Goal: Transaction & Acquisition: Obtain resource

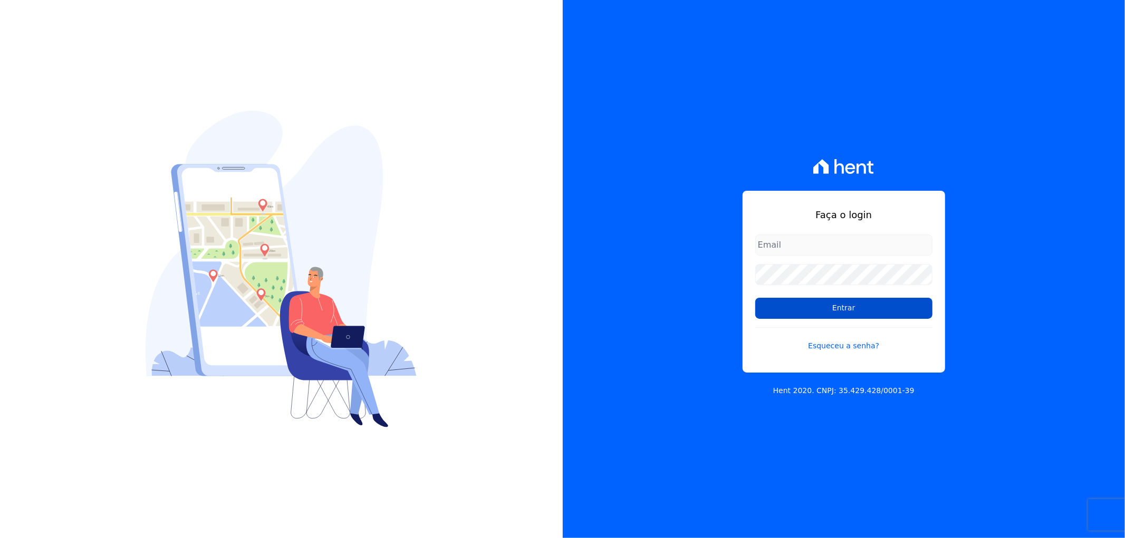
type input "[EMAIL_ADDRESS][DOMAIN_NAME]"
click at [830, 307] on input "Entrar" at bounding box center [843, 308] width 177 height 21
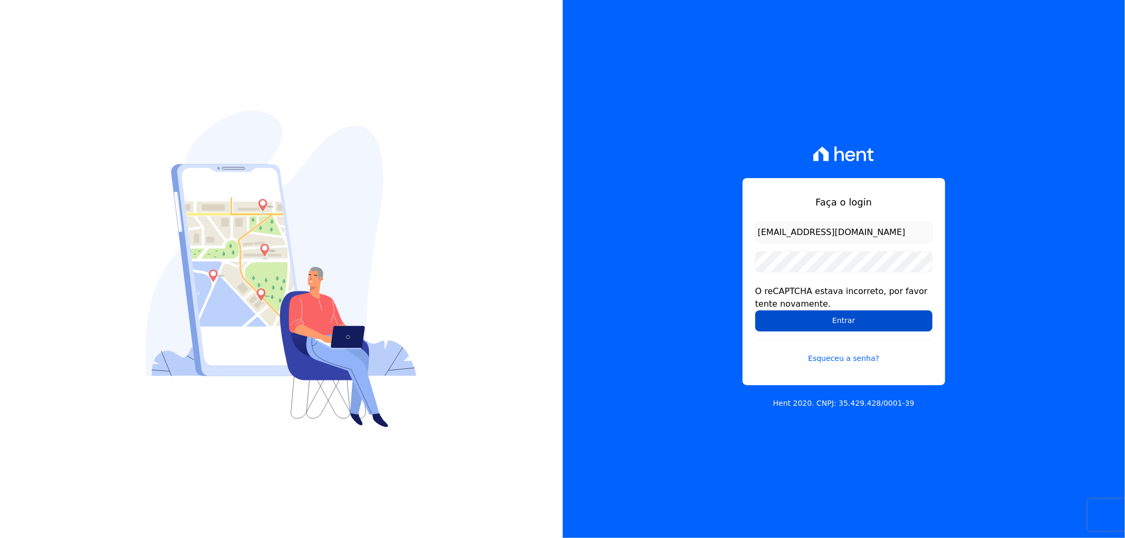
click at [803, 320] on input "Entrar" at bounding box center [843, 321] width 177 height 21
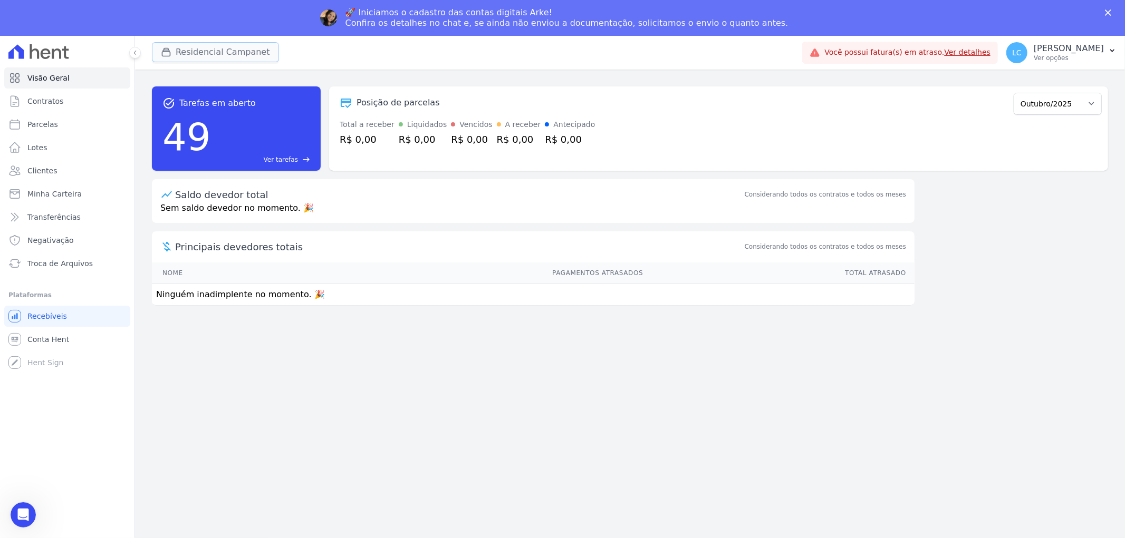
click at [182, 50] on button "Residencial Campanet" at bounding box center [215, 52] width 127 height 20
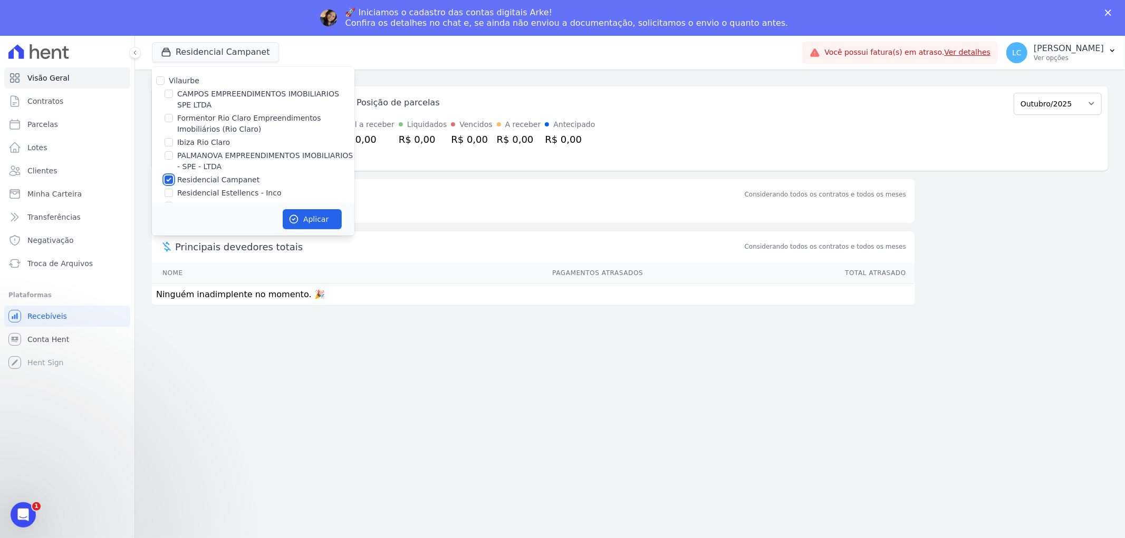
click at [166, 182] on input "Residencial Campanet" at bounding box center [169, 180] width 8 height 8
checkbox input "false"
drag, startPoint x: 166, startPoint y: 90, endPoint x: 207, endPoint y: 132, distance: 59.3
click at [166, 91] on input "CAMPOS EMPREENDIMENTOS IMOBILIARIOS SPE LTDA" at bounding box center [169, 94] width 8 height 8
checkbox input "true"
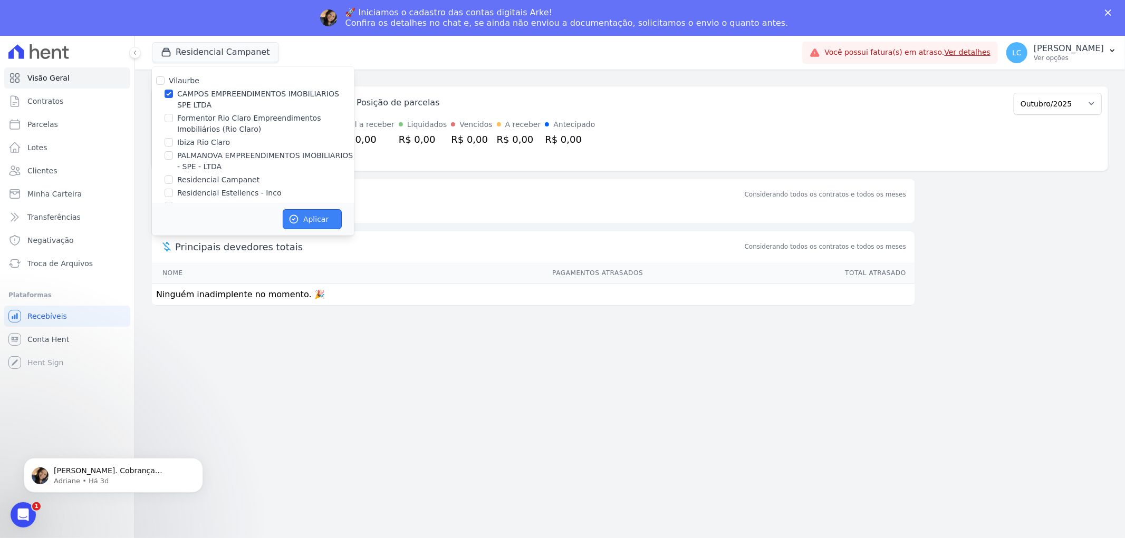
click at [303, 223] on button "Aplicar" at bounding box center [312, 219] width 59 height 20
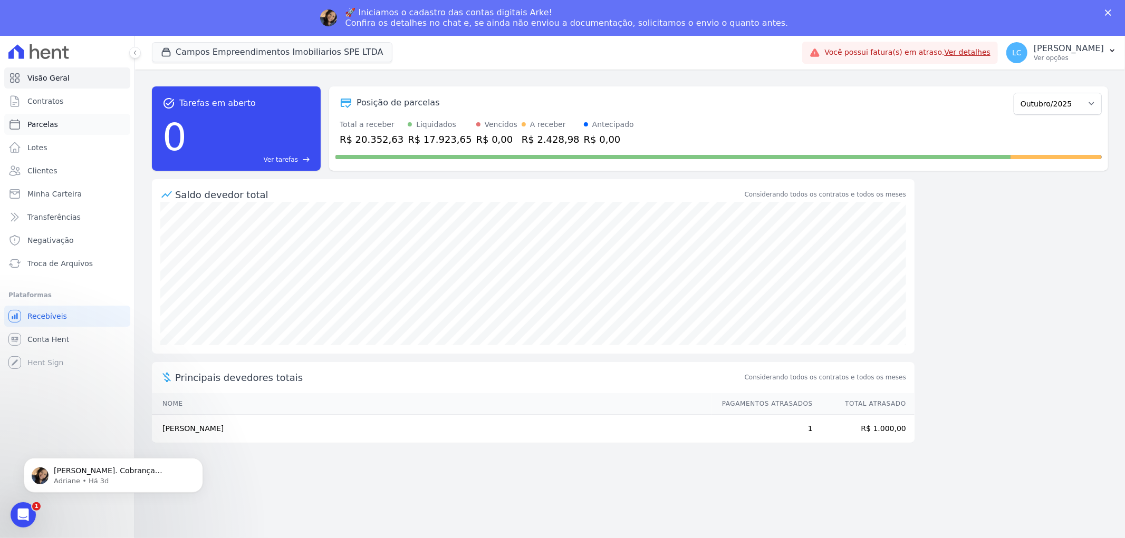
click at [53, 124] on span "Parcelas" at bounding box center [42, 124] width 31 height 11
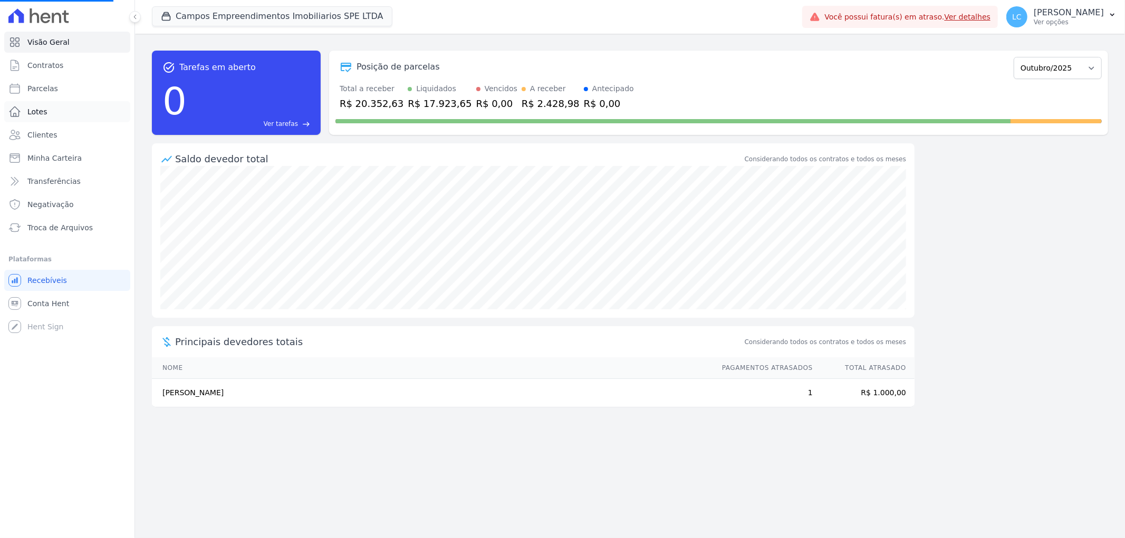
select select
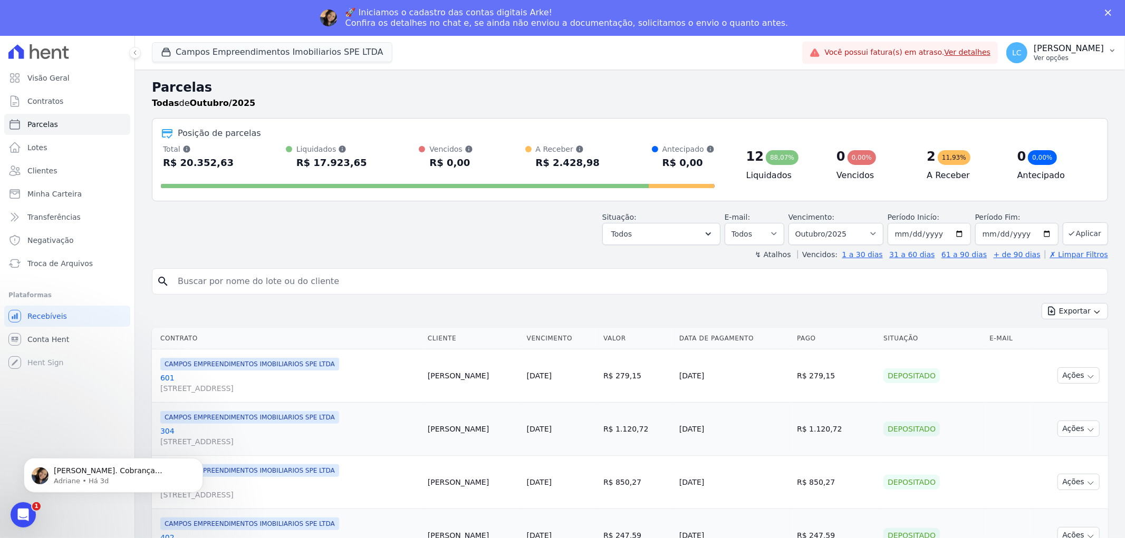
click at [1012, 54] on span "LC" at bounding box center [1016, 52] width 9 height 7
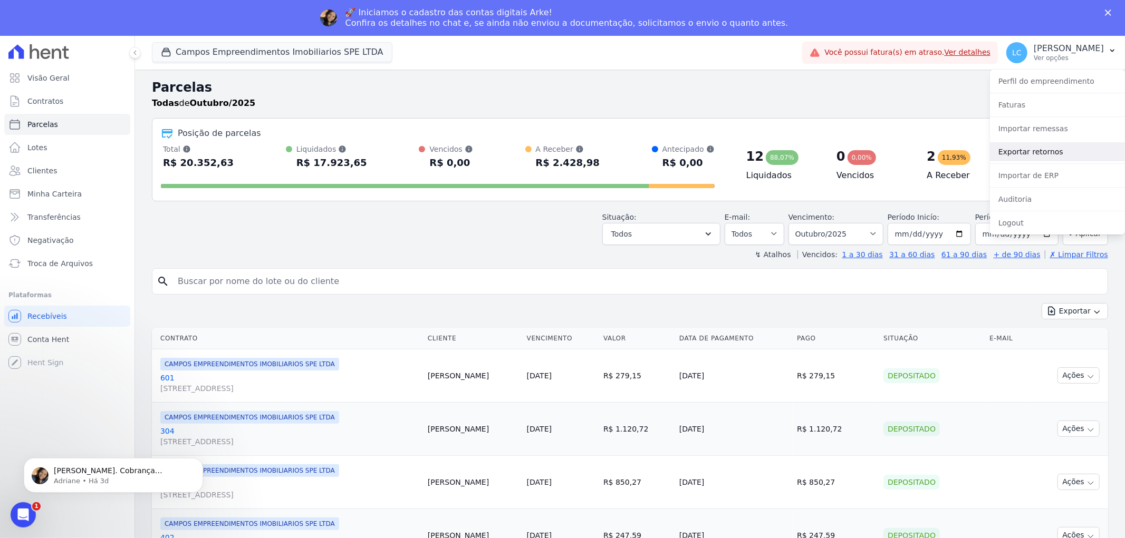
click at [1043, 149] on link "Exportar retornos" at bounding box center [1057, 151] width 135 height 19
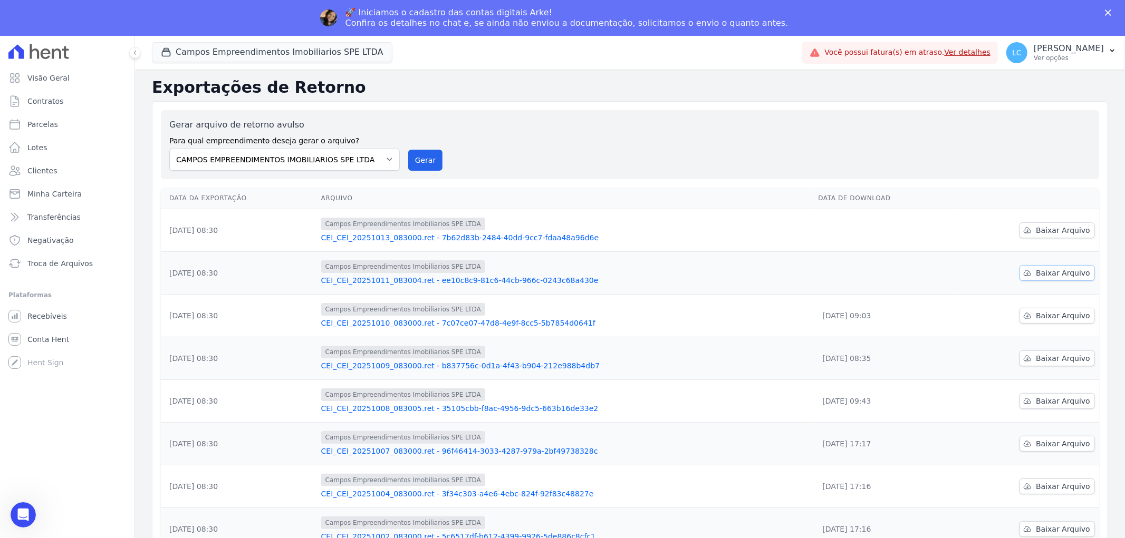
click at [1056, 271] on span "Baixar Arquivo" at bounding box center [1063, 273] width 54 height 11
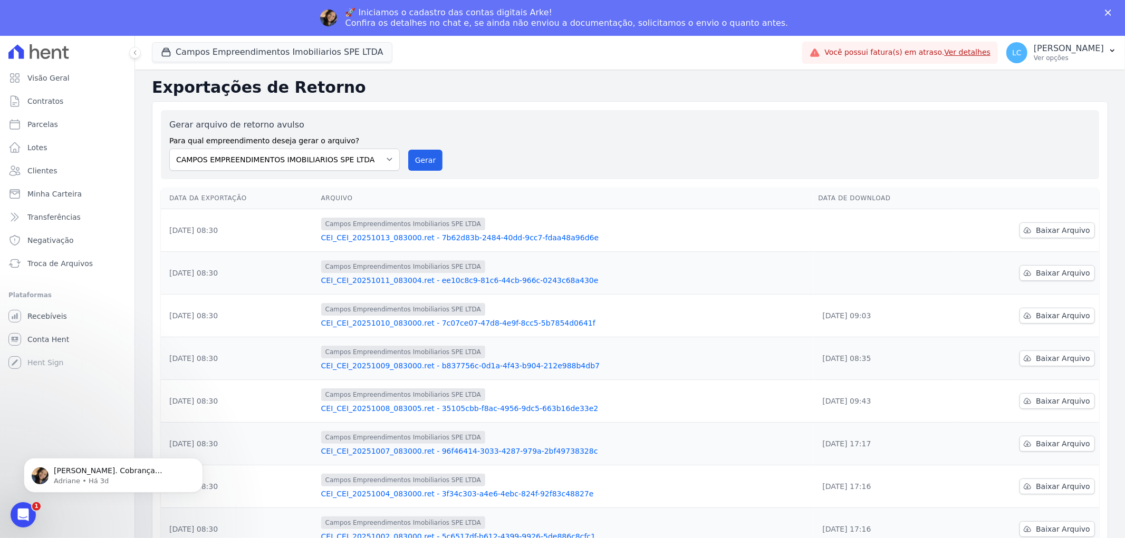
click at [975, 270] on td "Baixar Arquivo" at bounding box center [1026, 273] width 145 height 43
click at [1043, 229] on span "Baixar Arquivo" at bounding box center [1063, 230] width 54 height 11
click at [259, 55] on button "Campos Empreendimentos Imobiliarios SPE LTDA" at bounding box center [272, 52] width 240 height 20
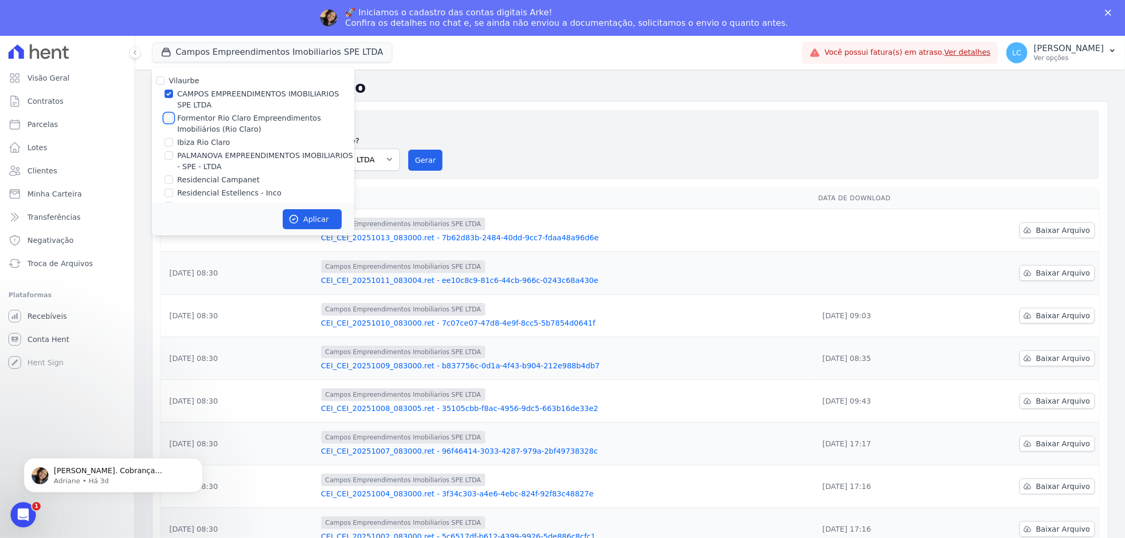
click at [166, 118] on input "Formentor Rio Claro Empreendimentos Imobiliários (Rio Claro)" at bounding box center [169, 118] width 8 height 8
checkbox input "true"
click at [170, 91] on input "CAMPOS EMPREENDIMENTOS IMOBILIARIOS SPE LTDA" at bounding box center [169, 94] width 8 height 8
checkbox input "false"
click at [311, 215] on button "Aplicar" at bounding box center [312, 219] width 59 height 20
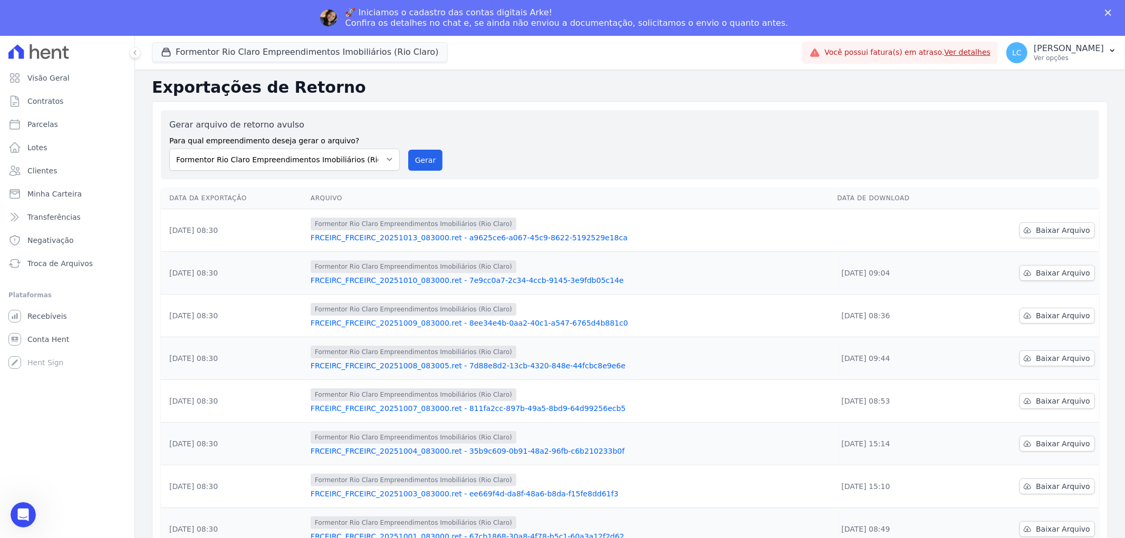
click at [1026, 193] on th at bounding box center [1032, 199] width 136 height 22
click at [1036, 230] on span "Baixar Arquivo" at bounding box center [1063, 230] width 54 height 11
click at [243, 44] on button "Formentor Rio Claro Empreendimentos Imobiliários (Rio Claro)" at bounding box center [300, 52] width 296 height 20
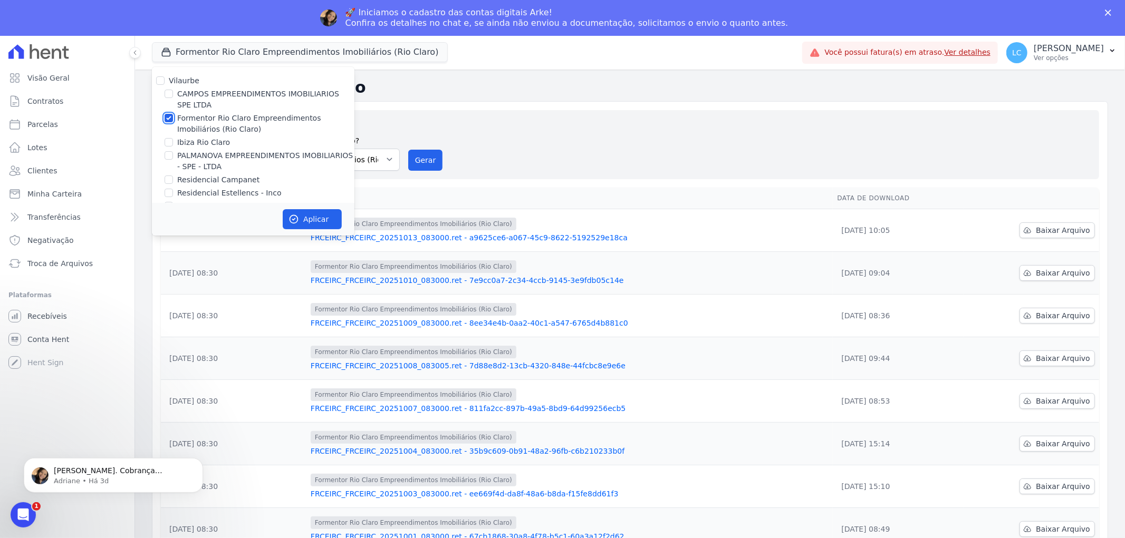
click at [169, 118] on input "Formentor Rio Claro Empreendimentos Imobiliários (Rio Claro)" at bounding box center [169, 118] width 8 height 8
checkbox input "false"
click at [166, 140] on input "Ibiza Rio Claro" at bounding box center [169, 142] width 8 height 8
checkbox input "true"
click at [297, 217] on icon "button" at bounding box center [293, 219] width 11 height 11
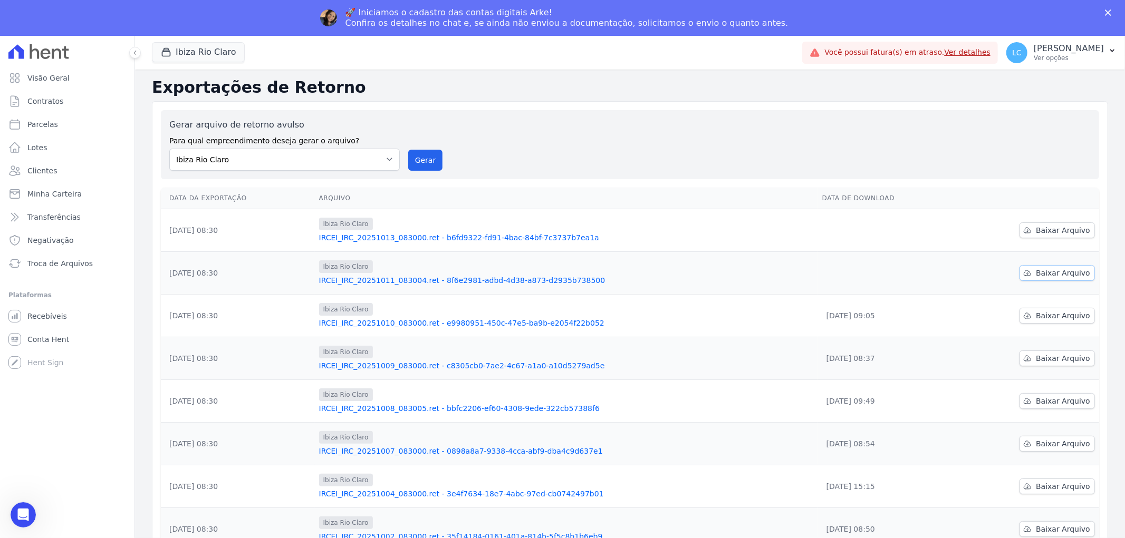
click at [1037, 271] on span "Baixar Arquivo" at bounding box center [1063, 273] width 54 height 11
click at [1095, 254] on div "Data da Exportação Arquivo Data de Download 13/10/2025, 08:30 Ibiza Rio Claro I…" at bounding box center [630, 412] width 972 height 457
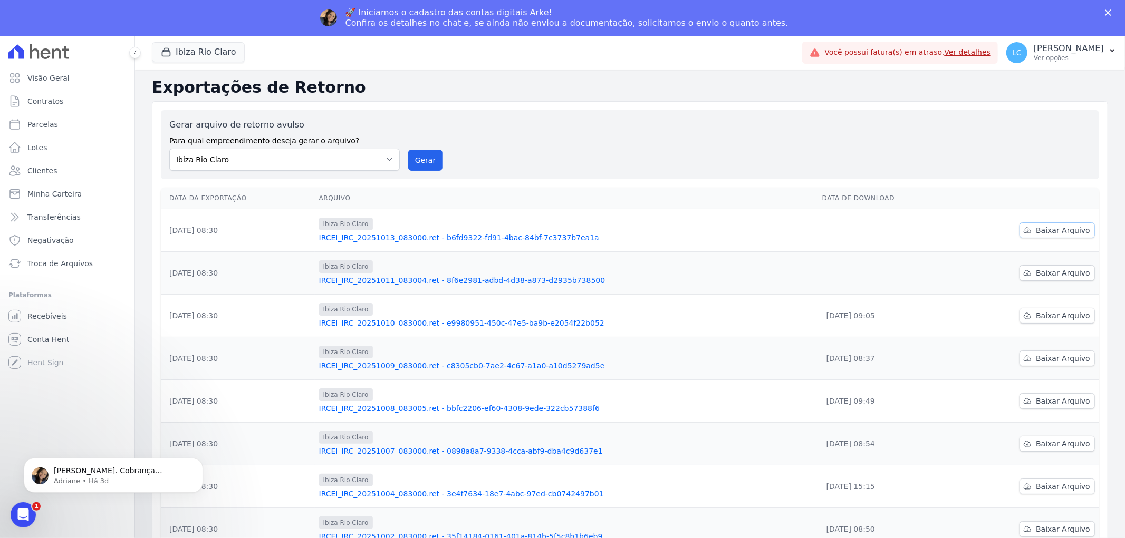
click at [1047, 229] on span "Baixar Arquivo" at bounding box center [1063, 230] width 54 height 11
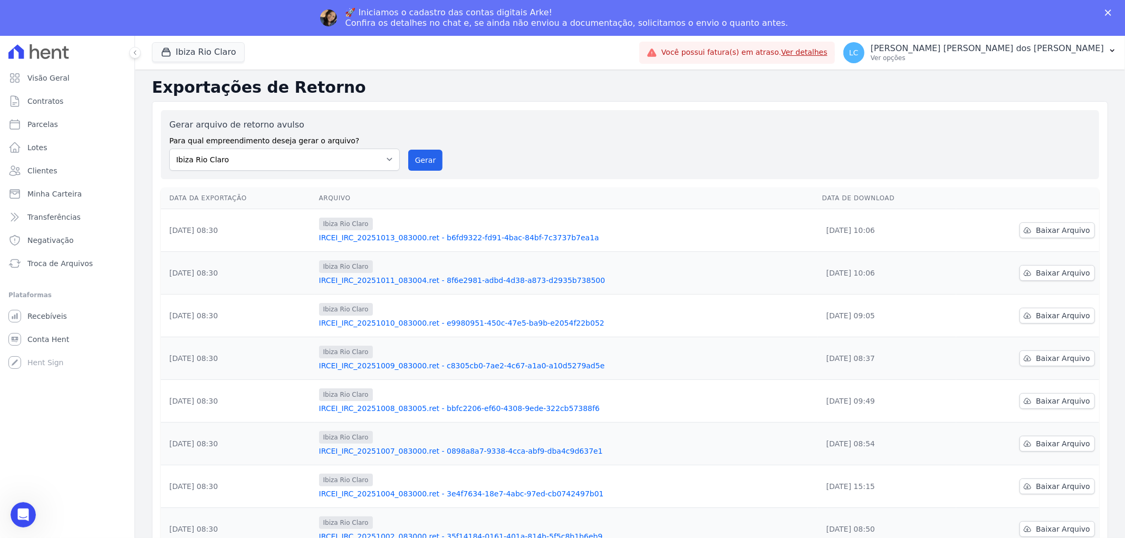
click at [211, 18] on div "🚀 Iniciamos o cadastro das contas digitais Arke! Confira os detalhes no chat e,…" at bounding box center [562, 17] width 1125 height 27
click at [204, 49] on button "Ibiza Rio Claro" at bounding box center [198, 52] width 93 height 20
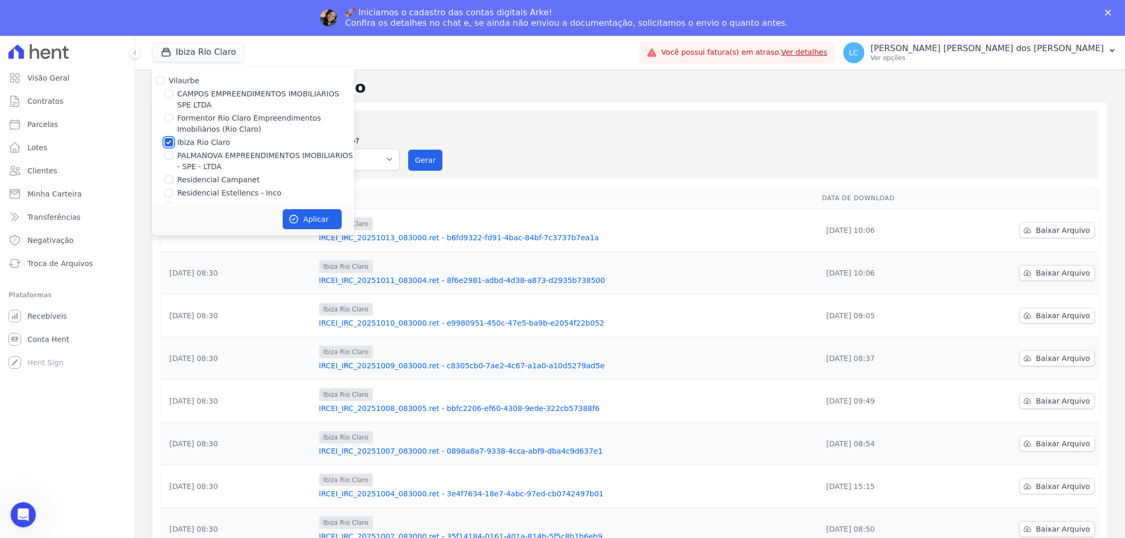
click at [169, 141] on input "Ibiza Rio Claro" at bounding box center [169, 142] width 8 height 8
checkbox input "false"
click at [166, 159] on input "PALMANOVA EMPREENDIMENTOS IMOBILIARIOS - SPE - LTDA" at bounding box center [169, 155] width 8 height 8
checkbox input "true"
click at [310, 213] on button "Aplicar" at bounding box center [312, 219] width 59 height 20
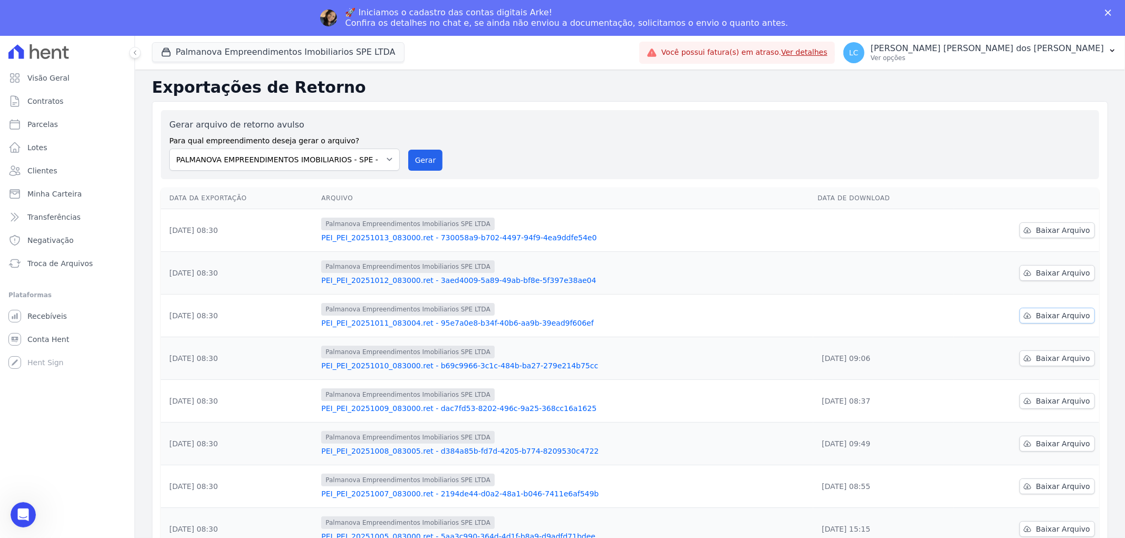
click at [1052, 314] on span "Baixar Arquivo" at bounding box center [1063, 316] width 54 height 11
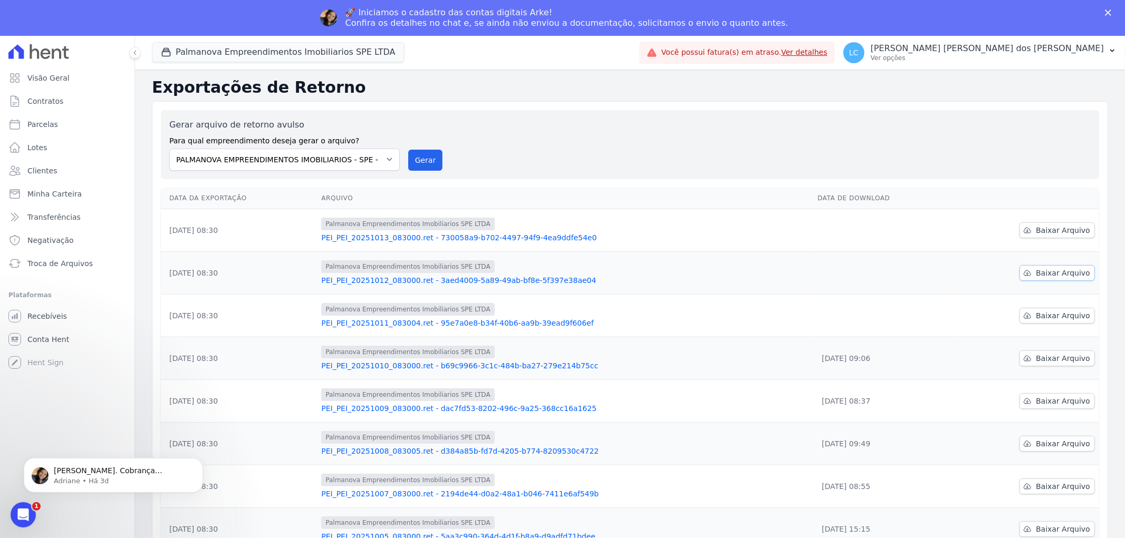
click at [1055, 272] on span "Baixar Arquivo" at bounding box center [1063, 273] width 54 height 11
click at [974, 291] on td "Baixar Arquivo" at bounding box center [1027, 273] width 146 height 43
click at [1036, 231] on span "Baixar Arquivo" at bounding box center [1063, 230] width 54 height 11
click at [218, 45] on button "Palmanova Empreendimentos Imobiliarios SPE LTDA" at bounding box center [278, 52] width 253 height 20
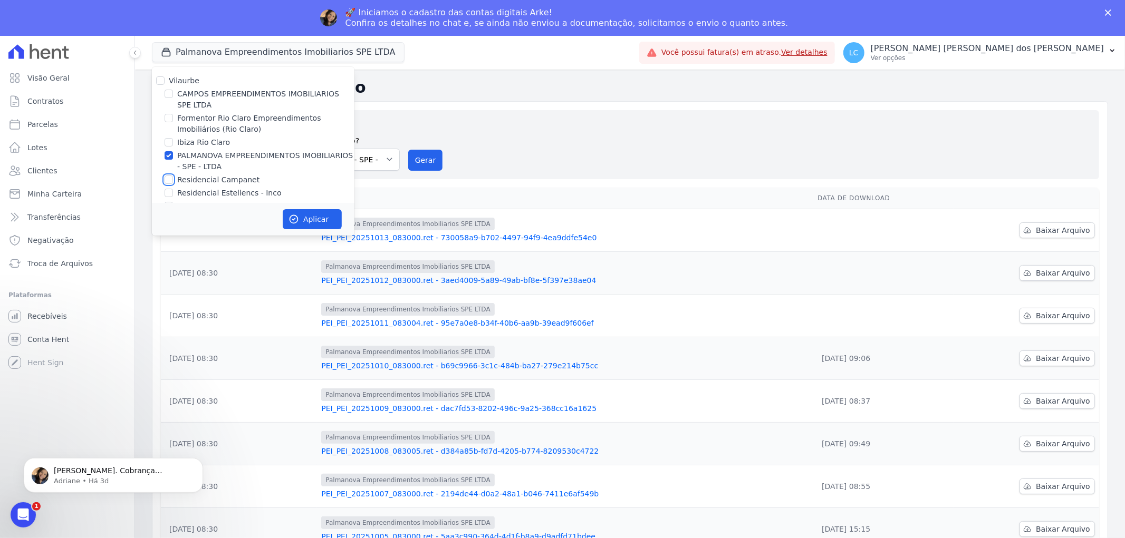
click at [167, 180] on input "Residencial Campanet" at bounding box center [169, 180] width 8 height 8
checkbox input "true"
click at [169, 155] on input "PALMANOVA EMPREENDIMENTOS IMOBILIARIOS - SPE - LTDA" at bounding box center [169, 155] width 8 height 8
checkbox input "false"
click at [335, 222] on button "Aplicar" at bounding box center [312, 219] width 59 height 20
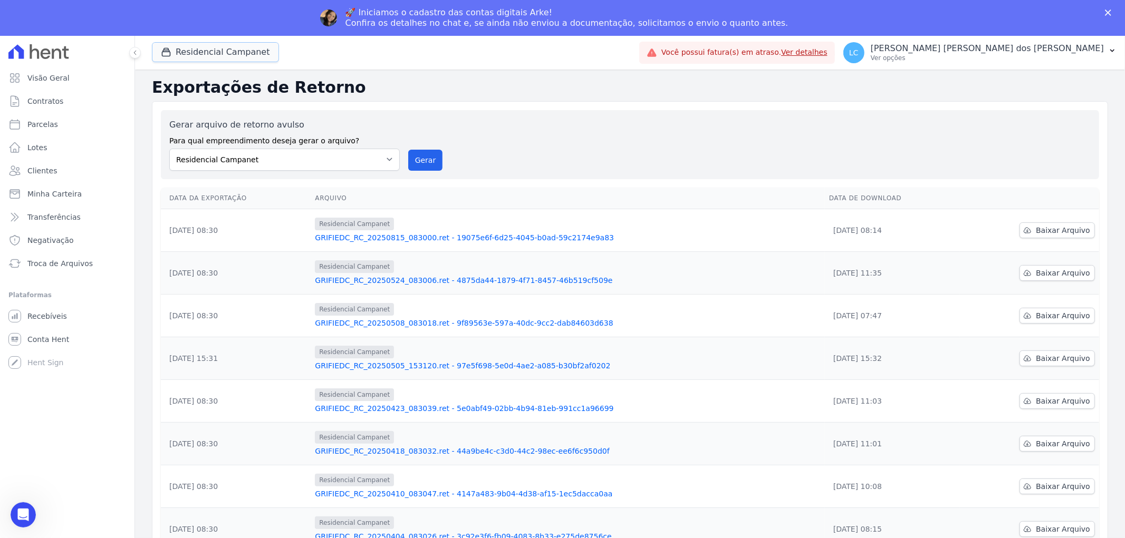
drag, startPoint x: 197, startPoint y: 48, endPoint x: 197, endPoint y: 69, distance: 21.1
click at [197, 47] on button "Residencial Campanet" at bounding box center [215, 52] width 127 height 20
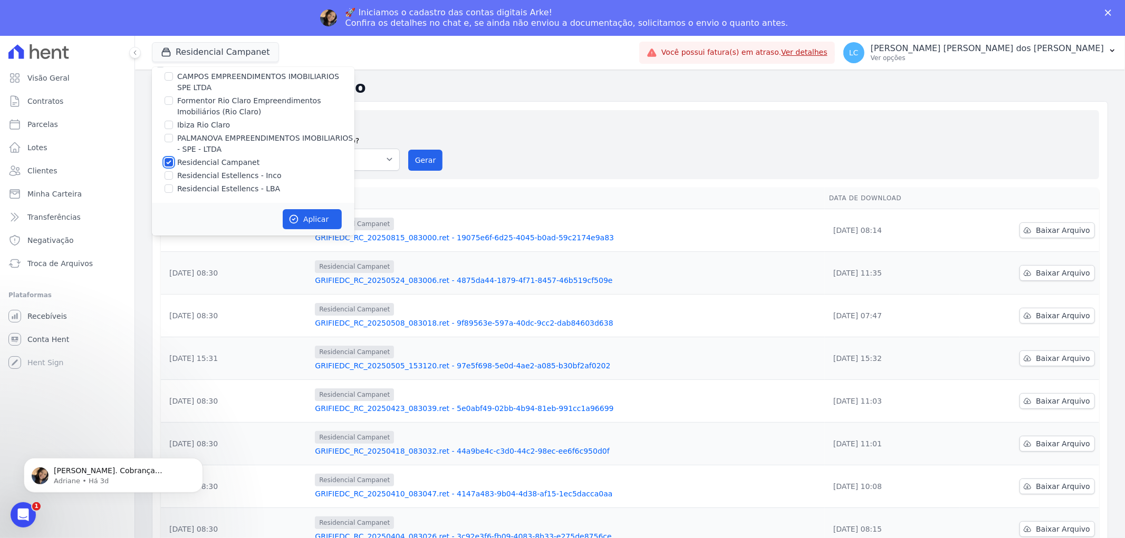
click at [170, 164] on input "Residencial Campanet" at bounding box center [169, 162] width 8 height 8
checkbox input "false"
click at [170, 186] on input "Residencial Estellencs - LBA" at bounding box center [169, 189] width 8 height 8
checkbox input "true"
click at [294, 216] on icon "button" at bounding box center [293, 219] width 11 height 11
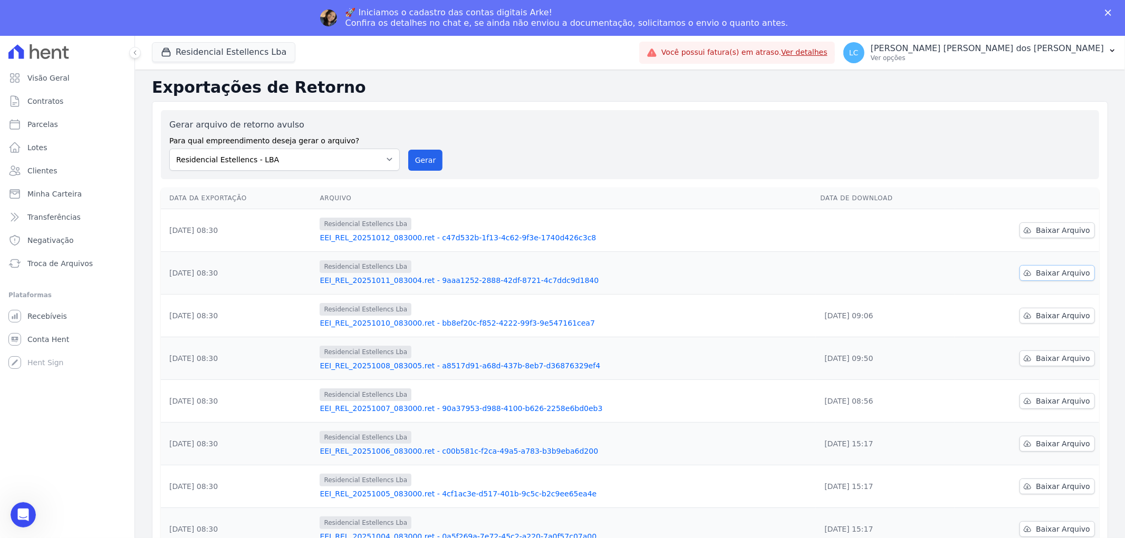
click at [1027, 273] on icon at bounding box center [1027, 273] width 8 height 8
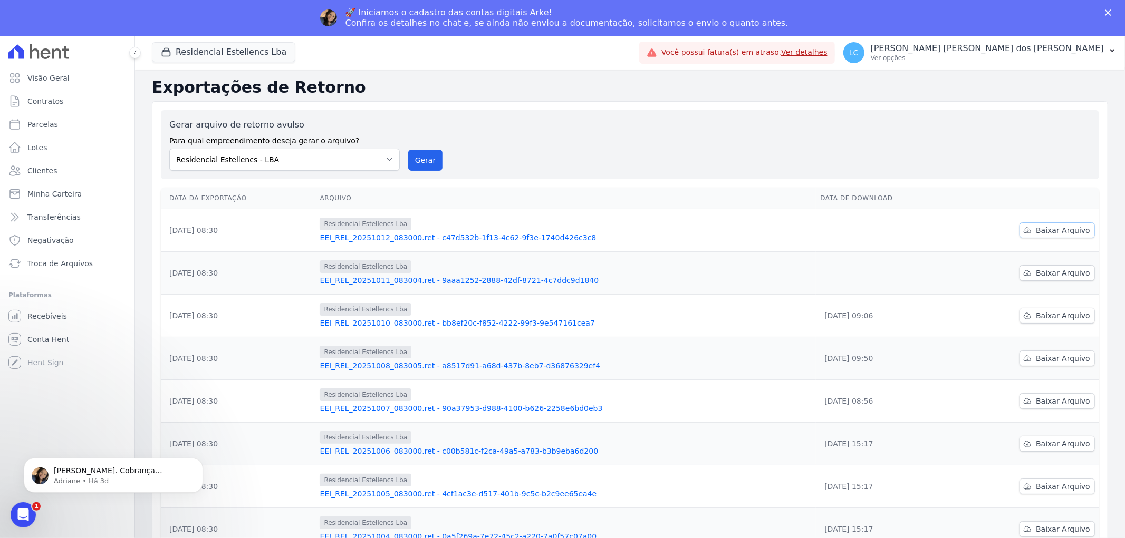
click at [1036, 230] on span "Baixar Arquivo" at bounding box center [1063, 230] width 54 height 11
click at [1050, 271] on span "Baixar Arquivo" at bounding box center [1063, 273] width 54 height 11
click at [191, 43] on button "Residencial Estellencs Lba" at bounding box center [223, 52] width 143 height 20
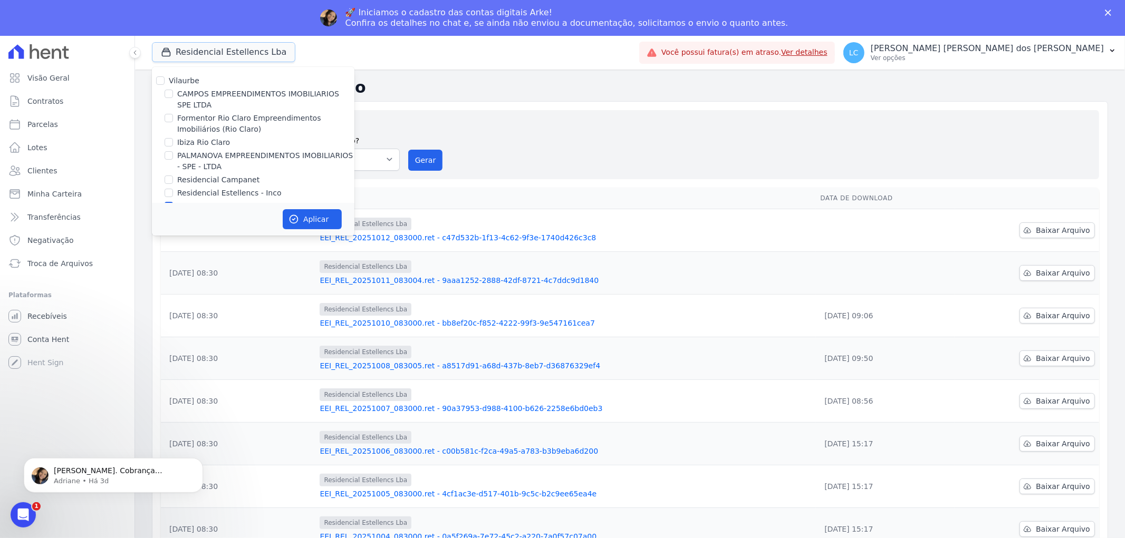
scroll to position [17, 0]
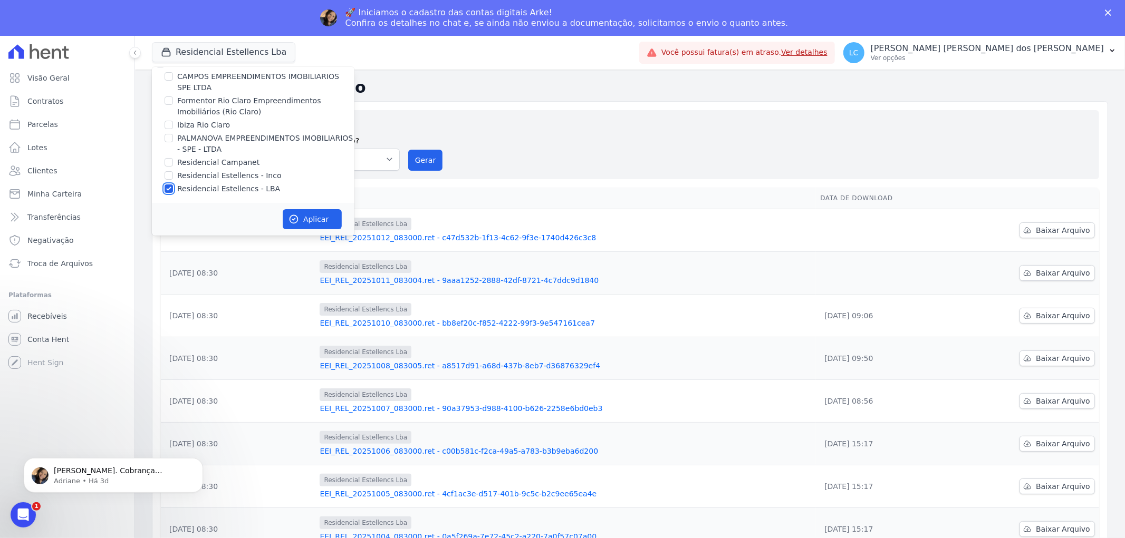
click at [168, 187] on input "Residencial Estellencs - LBA" at bounding box center [169, 189] width 8 height 8
checkbox input "false"
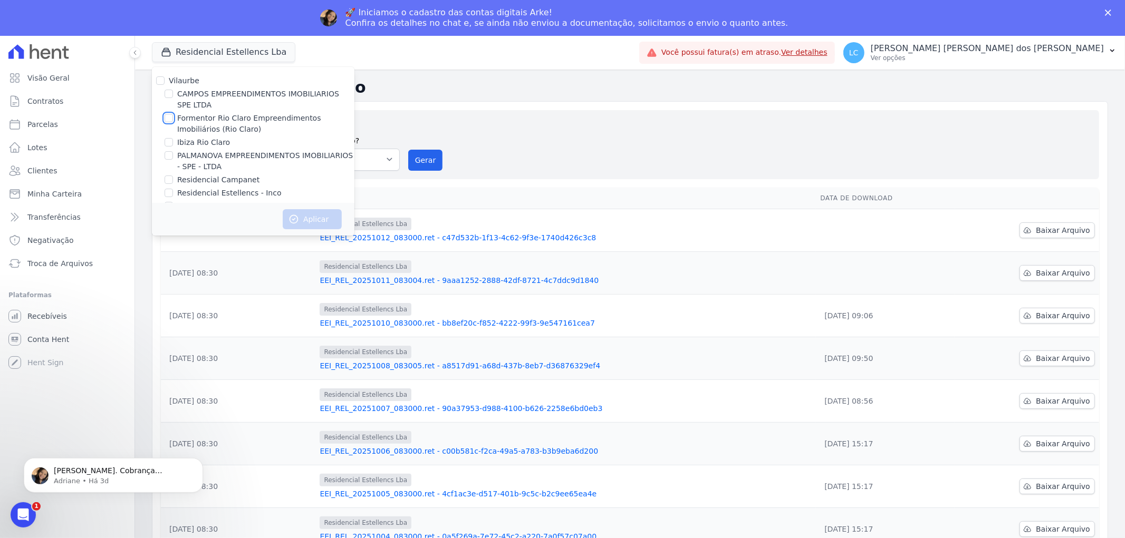
click at [170, 117] on input "Formentor Rio Claro Empreendimentos Imobiliários (Rio Claro)" at bounding box center [169, 118] width 8 height 8
checkbox input "true"
click at [311, 220] on button "Aplicar" at bounding box center [312, 219] width 59 height 20
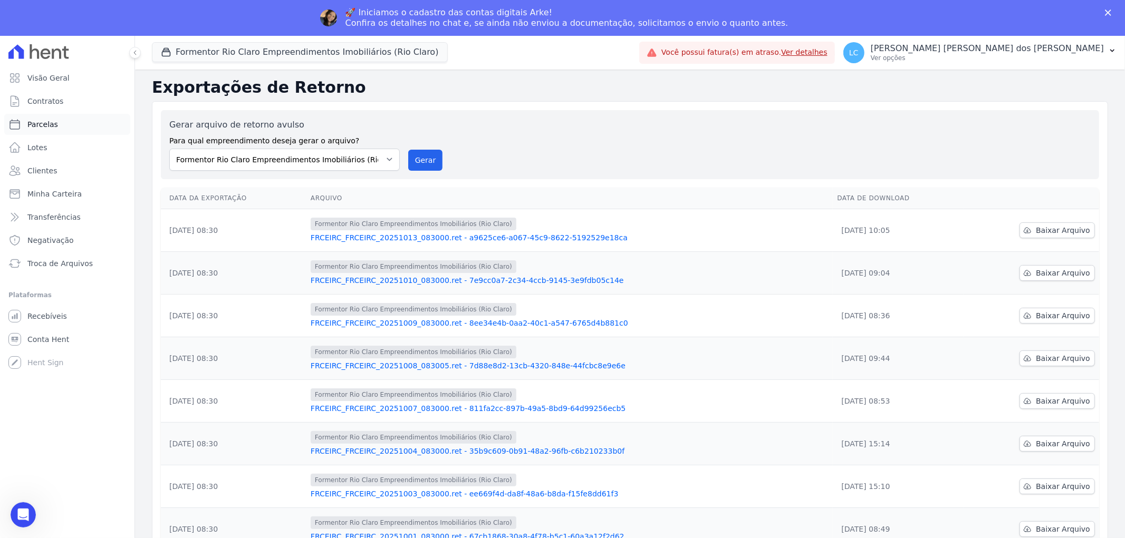
click at [60, 123] on link "Parcelas" at bounding box center [67, 124] width 126 height 21
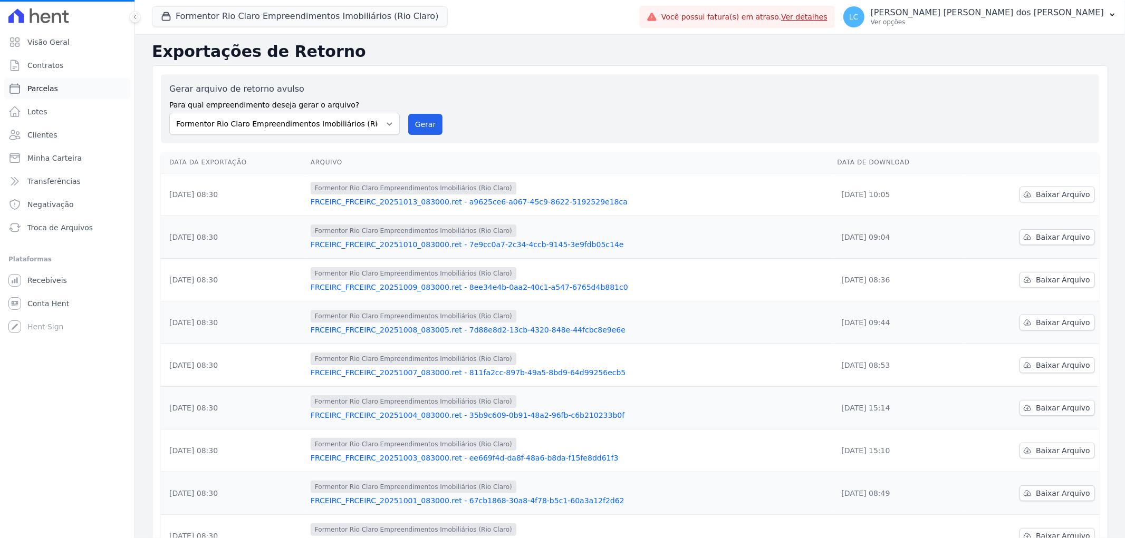
click at [50, 86] on span "Parcelas" at bounding box center [42, 88] width 31 height 11
select select
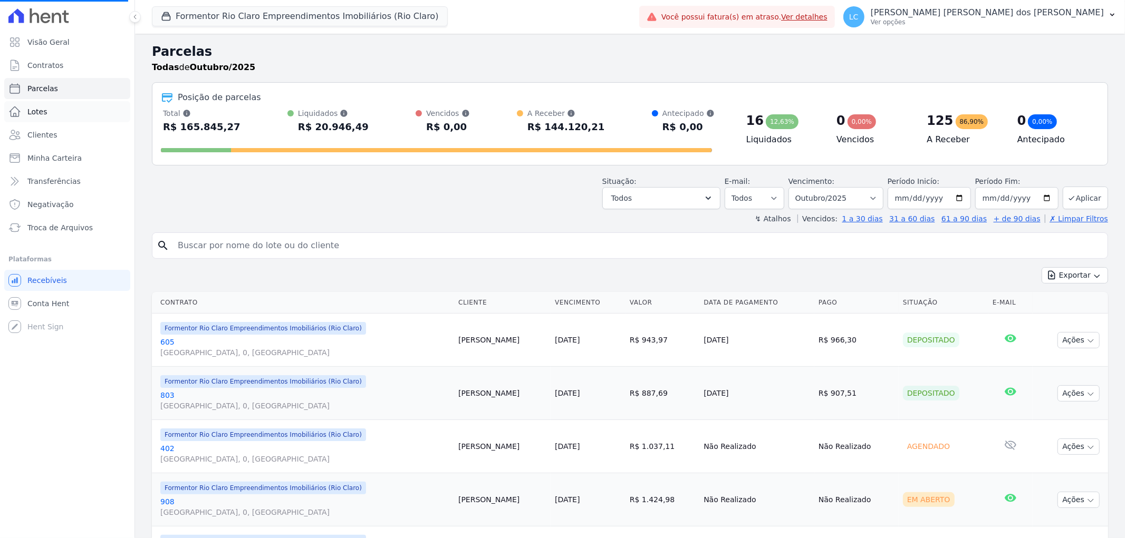
select select
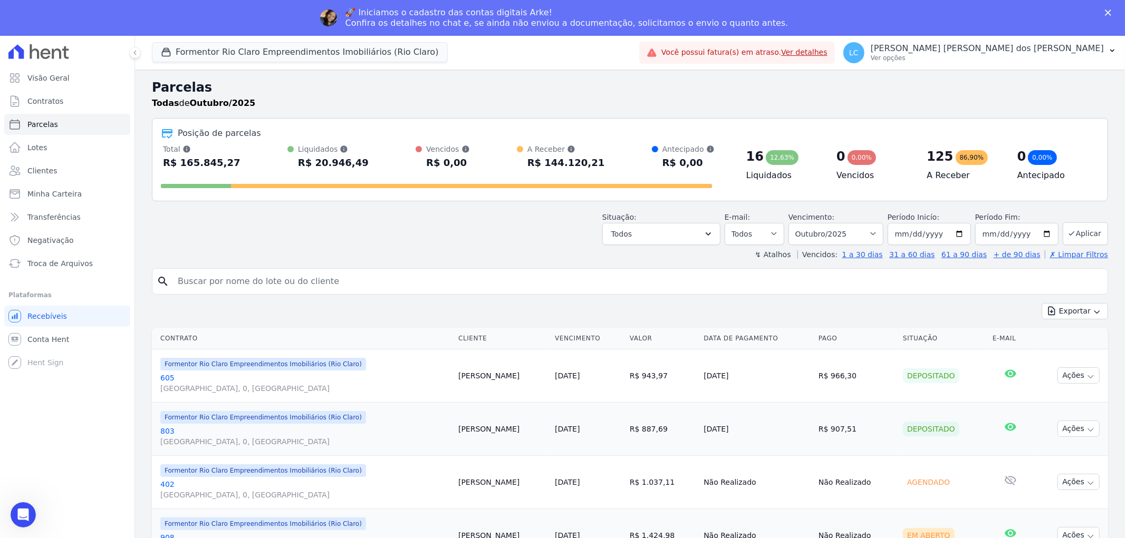
click at [207, 249] on div "↯ Atalhos Vencidos: 1 a 30 dias 31 a 60 dias 61 a 90 dias + de 90 dias ✗ Limpar…" at bounding box center [630, 254] width 956 height 11
click at [204, 284] on input "search" at bounding box center [637, 281] width 932 height 21
paste input "[PERSON_NAME] de [PERSON_NAME]"
type input "[PERSON_NAME] de [PERSON_NAME]"
select select
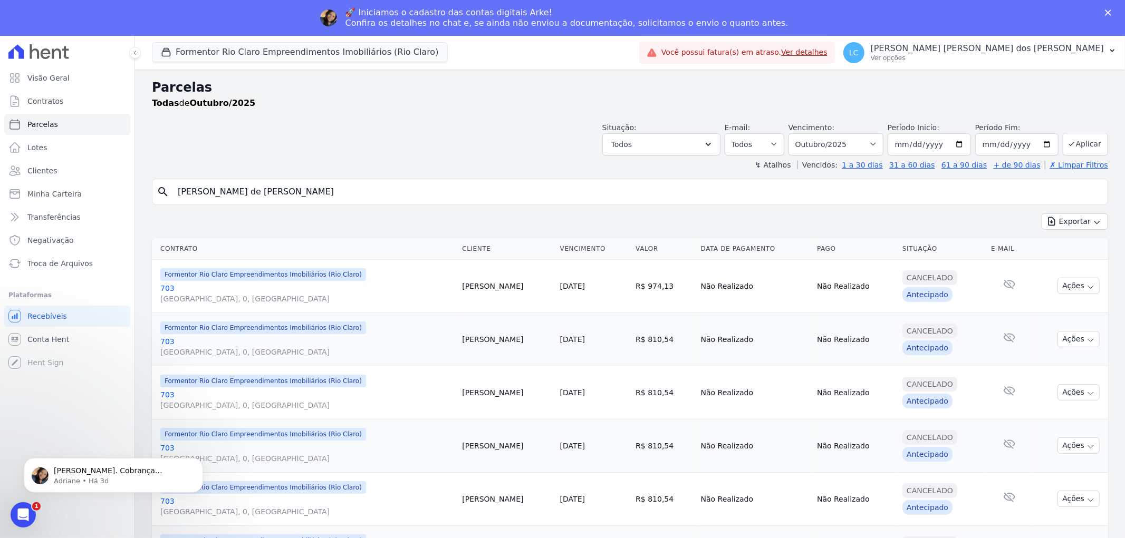
scroll to position [198, 0]
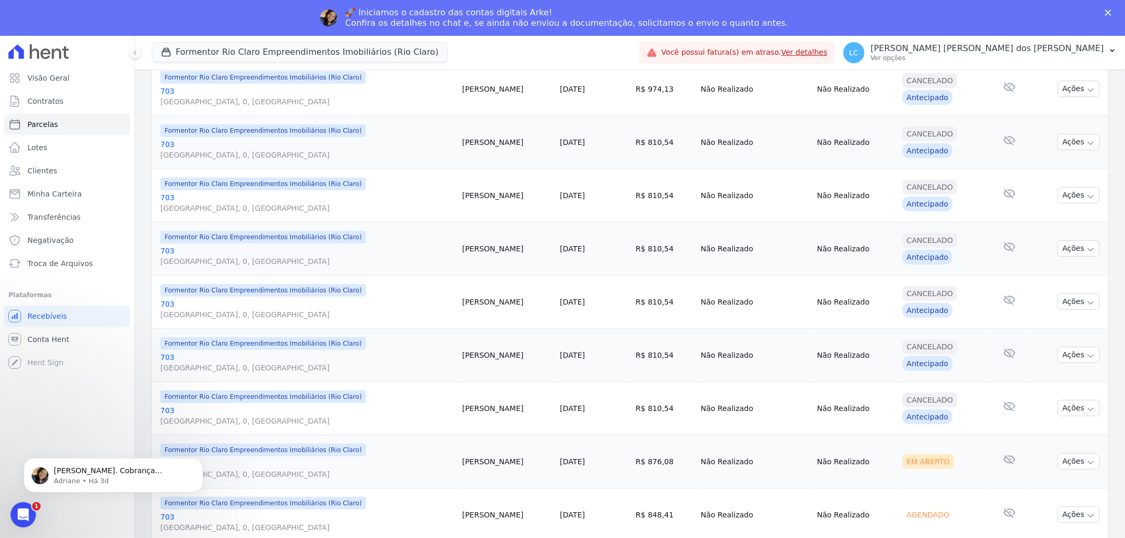
click at [1074, 536] on td "Ações Ver boleto Não é possível visualizar o boleto de um pagamento agendado [G…" at bounding box center [1070, 514] width 76 height 53
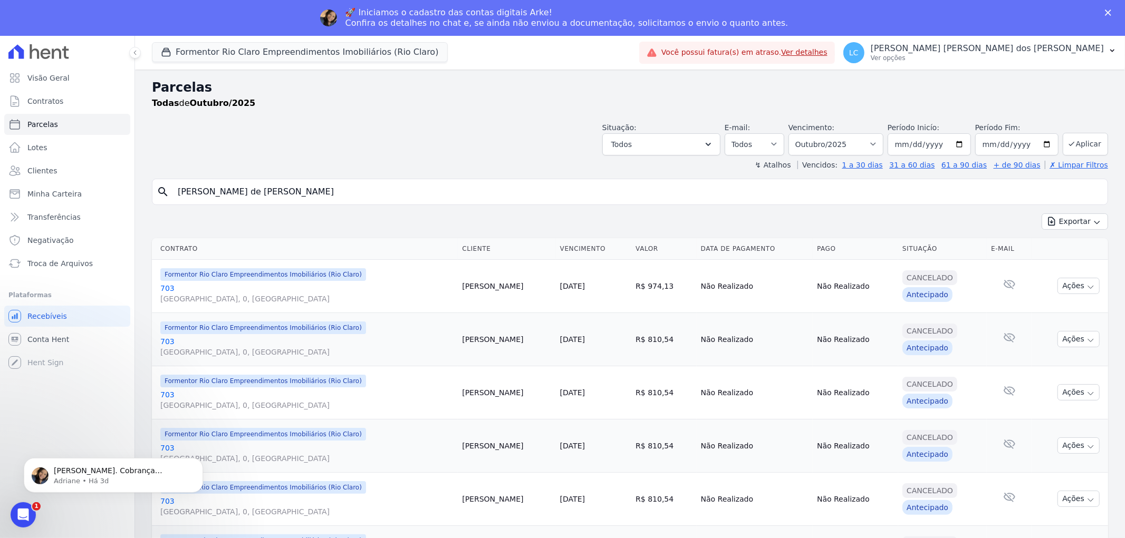
click at [1110, 9] on icon "Fechar" at bounding box center [1108, 12] width 6 height 6
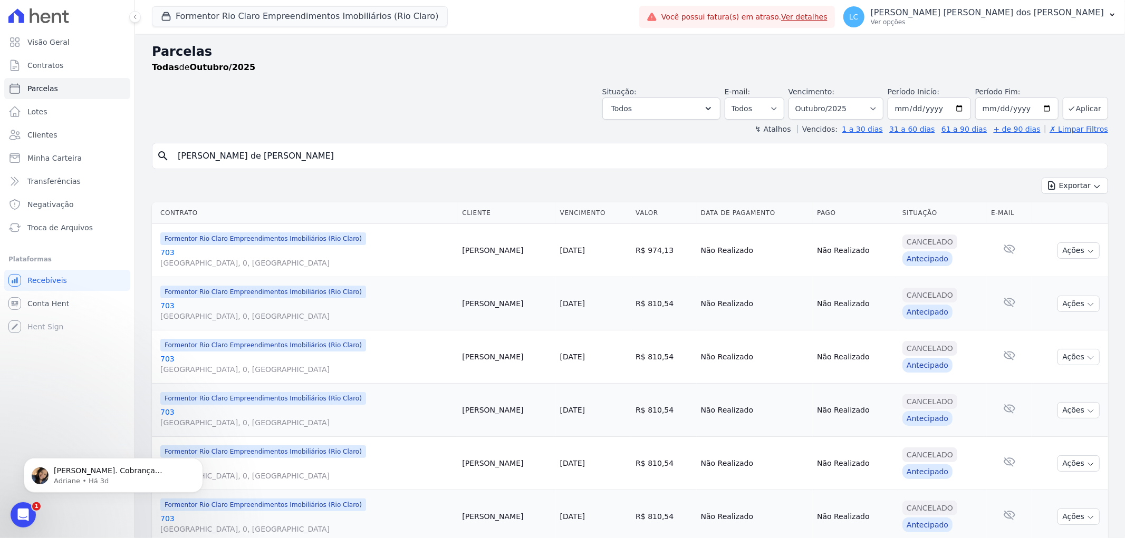
scroll to position [198, 0]
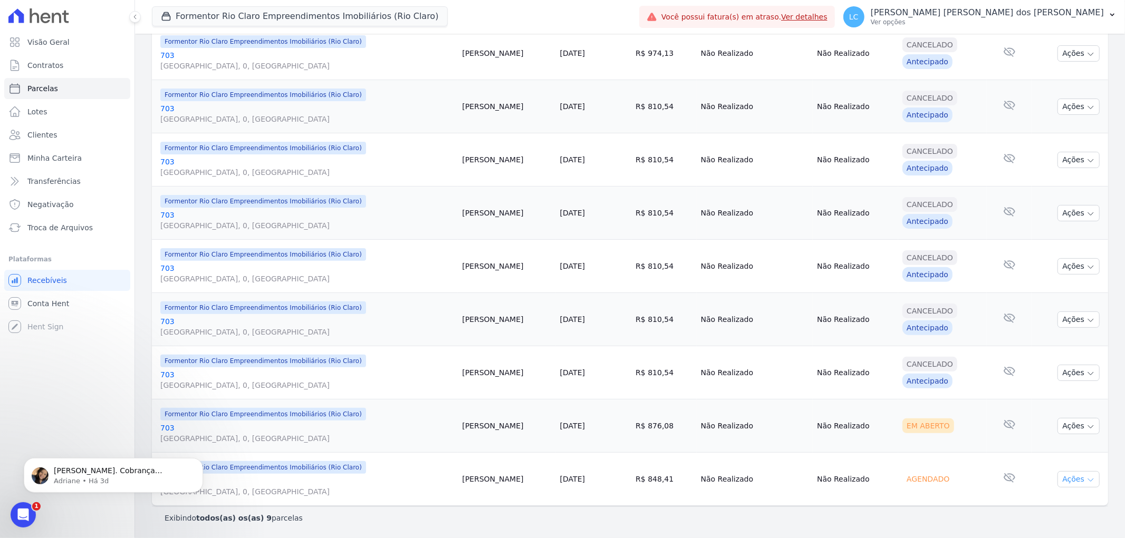
click at [1067, 480] on button "Ações" at bounding box center [1078, 480] width 42 height 16
drag, startPoint x: 578, startPoint y: 434, endPoint x: 619, endPoint y: 428, distance: 41.6
click at [582, 432] on td "[DATE]" at bounding box center [594, 425] width 76 height 53
click at [1063, 425] on button "Ações" at bounding box center [1078, 426] width 42 height 16
click at [1061, 450] on link "Ver boleto" at bounding box center [1074, 450] width 101 height 20
